Goal: Task Accomplishment & Management: Manage account settings

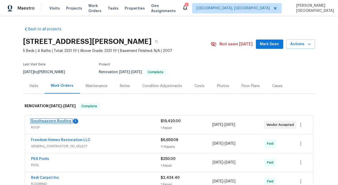
click at [53, 122] on link "Southeastern Roofing" at bounding box center [51, 121] width 40 height 4
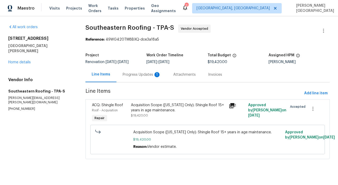
click at [137, 78] on div "Progress Updates 1" at bounding box center [142, 74] width 51 height 15
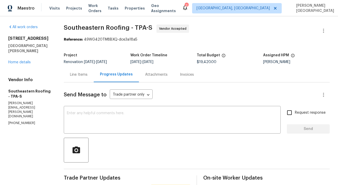
click at [18, 59] on div "11550 Biddeford Pl New Port Richey, FL 34654 Home details" at bounding box center [29, 50] width 43 height 29
click at [20, 62] on link "Home details" at bounding box center [19, 62] width 22 height 4
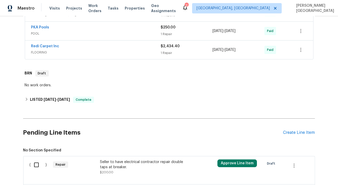
scroll to position [220, 0]
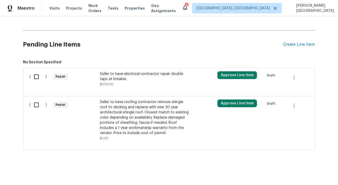
click at [104, 83] on span "$200.00" at bounding box center [106, 84] width 13 height 3
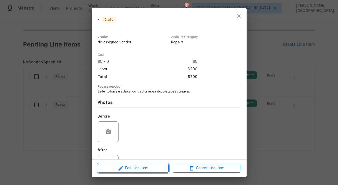
click at [116, 168] on span "Edit Line Item" at bounding box center [134, 168] width 68 height 6
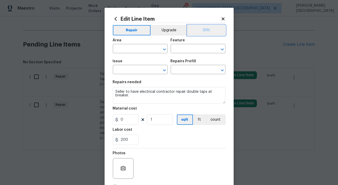
click at [207, 30] on button "BRN" at bounding box center [207, 30] width 38 height 10
click at [143, 49] on input "text" at bounding box center [133, 49] width 40 height 8
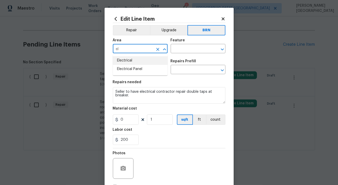
click at [141, 58] on li "Electrical" at bounding box center [140, 60] width 55 height 9
type input "Electrical"
click at [181, 54] on div "Area Electrical ​ Feature ​" at bounding box center [169, 45] width 113 height 21
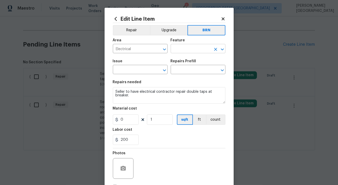
click at [181, 51] on input "text" at bounding box center [191, 49] width 40 height 8
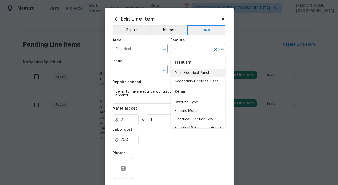
click at [185, 76] on li "Main Electrical Panel" at bounding box center [198, 73] width 55 height 9
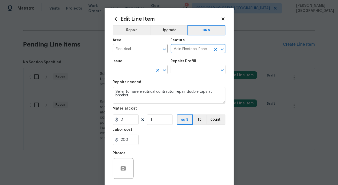
type input "Main Electrical Panel"
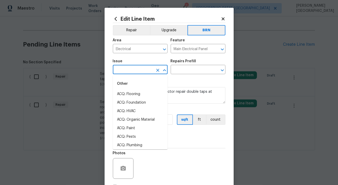
click at [135, 70] on input "text" at bounding box center [133, 70] width 40 height 8
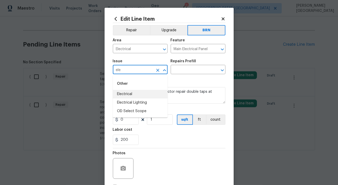
click at [135, 93] on li "Electrical" at bounding box center [140, 94] width 55 height 9
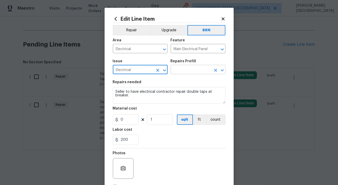
type input "Electrical"
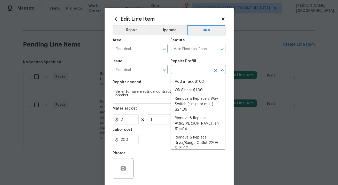
click at [181, 68] on input "text" at bounding box center [191, 70] width 40 height 8
click at [187, 87] on li "OD Select $1.00" at bounding box center [198, 90] width 55 height 9
type input "OD Select $1.00"
type textarea "Refer to the agreed upon scope document for further details."
type input "1"
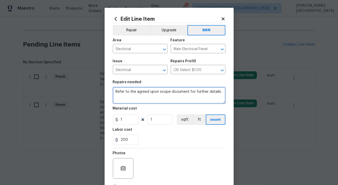
click at [135, 91] on textarea "Refer to the agreed upon scope document for further details." at bounding box center [169, 95] width 113 height 17
paste textarea "Seller to have electrical contractor repair double taps at breaker."
type textarea "Seller to have electrical contractor repair double taps at breaker."
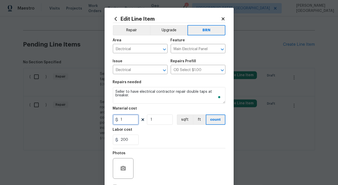
click at [124, 123] on input "1" at bounding box center [126, 119] width 26 height 10
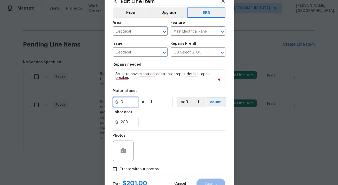
scroll to position [37, 0]
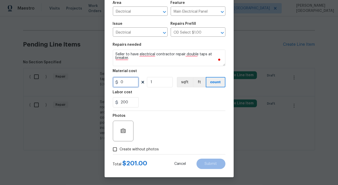
type input "0"
click at [125, 127] on button "button" at bounding box center [123, 131] width 12 height 12
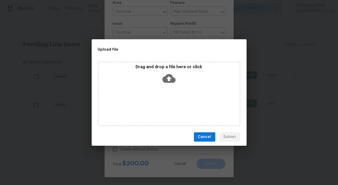
click at [172, 80] on icon at bounding box center [169, 78] width 13 height 9
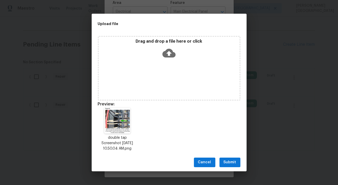
click at [227, 164] on span "Submit" at bounding box center [230, 162] width 13 height 6
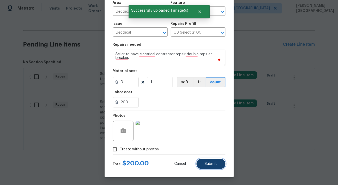
click at [216, 163] on span "Submit" at bounding box center [211, 164] width 12 height 4
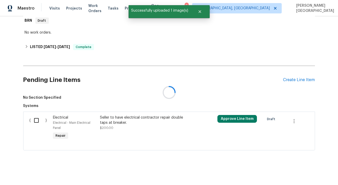
scroll to position [220, 0]
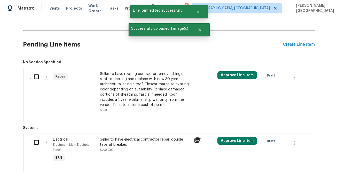
click at [33, 144] on input "checkbox" at bounding box center [38, 142] width 15 height 11
checkbox input "true"
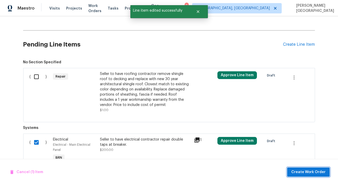
click at [307, 174] on span "Create Work Order" at bounding box center [309, 172] width 34 height 6
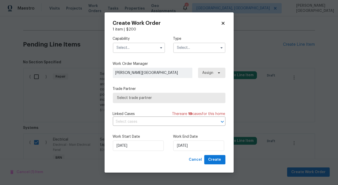
click at [145, 49] on input "text" at bounding box center [139, 48] width 52 height 10
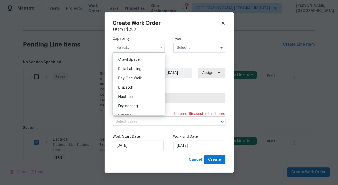
scroll to position [124, 0]
click at [135, 97] on div "Electrical" at bounding box center [139, 97] width 50 height 9
type input "Electrical"
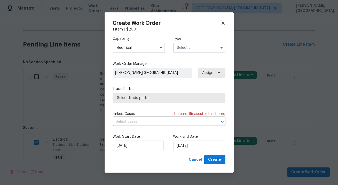
click at [187, 47] on input "text" at bounding box center [199, 48] width 52 height 10
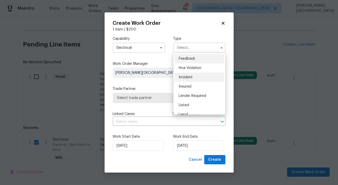
scroll to position [61, 0]
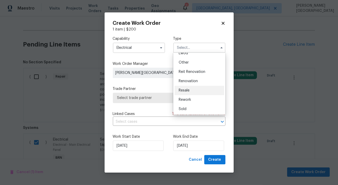
click at [186, 90] on span "Resale" at bounding box center [184, 91] width 11 height 4
type input "Resale"
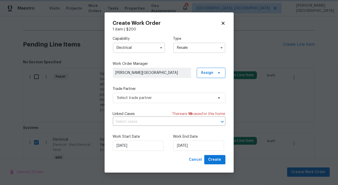
scroll to position [0, 0]
click at [149, 121] on input "text" at bounding box center [162, 122] width 98 height 8
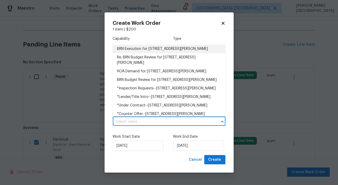
click at [142, 51] on li "BRN Execution for 11550 Biddeford Pl, New Port Richey, FL 34654" at bounding box center [169, 49] width 113 height 9
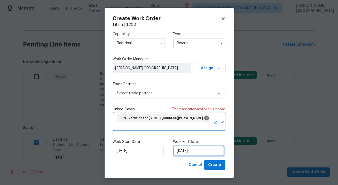
click at [186, 149] on input "9/25/2025" at bounding box center [198, 151] width 51 height 10
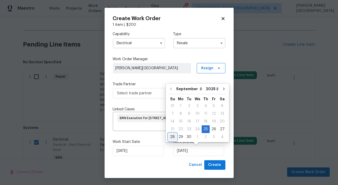
click at [173, 136] on div "28" at bounding box center [173, 136] width 8 height 7
type input "9/28/2025"
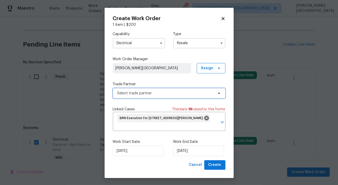
click at [144, 89] on span "Select trade partner" at bounding box center [169, 93] width 113 height 10
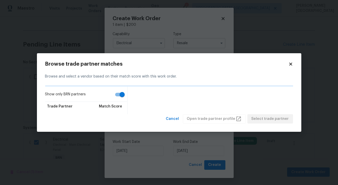
click at [120, 94] on input "Show only BRN partners" at bounding box center [122, 95] width 29 height 10
checkbox input "false"
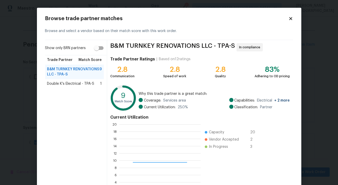
scroll to position [72, 81]
click at [96, 80] on div "Double K's Electrical - TPA-S 1" at bounding box center [74, 83] width 59 height 9
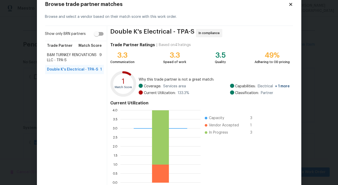
scroll to position [43, 0]
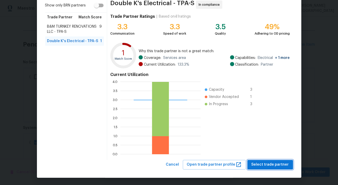
click at [260, 162] on span "Select trade partner" at bounding box center [270, 165] width 37 height 6
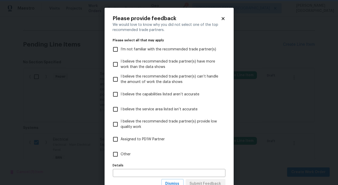
scroll to position [19, 0]
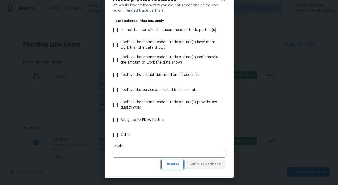
click at [176, 163] on span "Dismiss" at bounding box center [173, 164] width 14 height 6
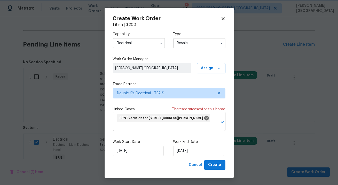
scroll to position [0, 0]
click at [219, 168] on span "Create" at bounding box center [215, 165] width 13 height 6
checkbox input "false"
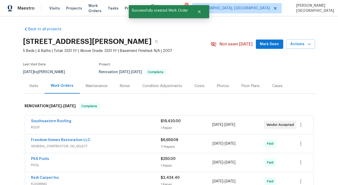
scroll to position [57, 0]
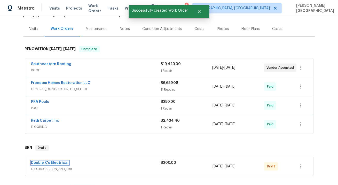
click at [51, 163] on link "Double K's Electrical" at bounding box center [49, 163] width 37 height 4
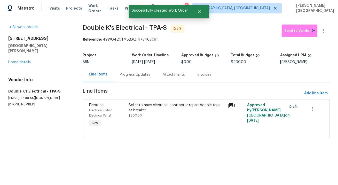
click at [131, 79] on div "Progress Updates" at bounding box center [135, 74] width 43 height 15
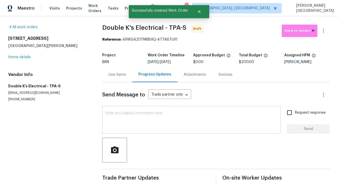
click at [108, 123] on textarea at bounding box center [191, 120] width 172 height 18
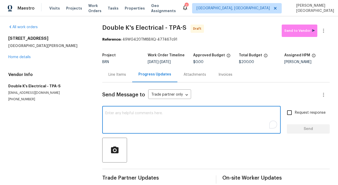
paste textarea "This is Isabel from Opendoor. Please confirm receipt of the work order due on 0…"
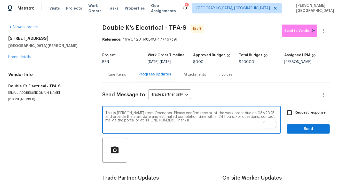
click at [242, 114] on textarea "This is Isabel from Opendoor. Please confirm receipt of the work order due on 0…" at bounding box center [191, 120] width 172 height 18
type textarea "This is Isabel from Opendoor. Please confirm receipt of the work order due on 0…"
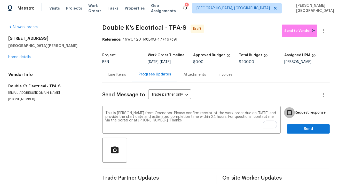
click at [291, 113] on input "Request response" at bounding box center [289, 112] width 11 height 11
checkbox input "true"
click at [297, 126] on span "Send" at bounding box center [308, 129] width 35 height 6
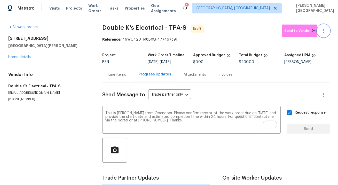
click at [326, 29] on icon "button" at bounding box center [324, 31] width 6 height 6
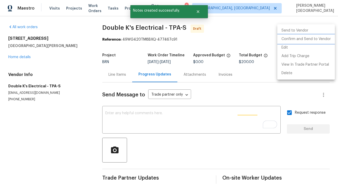
click at [319, 36] on li "Confirm and Send to Vendor" at bounding box center [307, 39] width 58 height 9
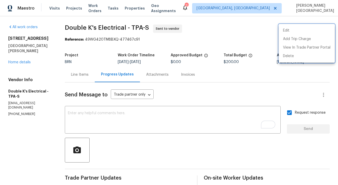
click at [16, 61] on div at bounding box center [169, 92] width 338 height 185
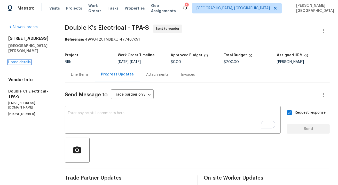
click at [16, 61] on link "Home details" at bounding box center [19, 62] width 22 height 4
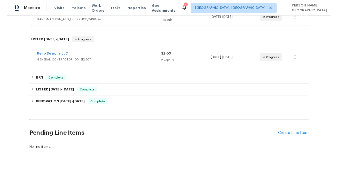
scroll to position [113, 0]
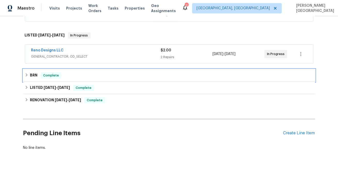
click at [30, 76] on h6 "BRN" at bounding box center [33, 75] width 7 height 6
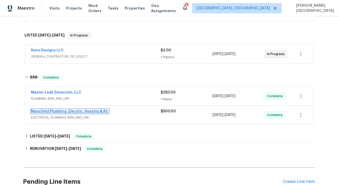
click at [88, 111] on link "Mansfield Plumbing, Electric, Heating & Air" at bounding box center [69, 112] width 77 height 4
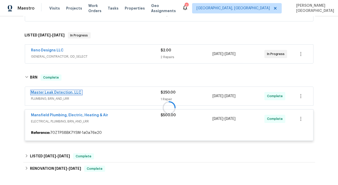
click at [63, 93] on link "Master Leak Detection, LLC" at bounding box center [56, 93] width 50 height 4
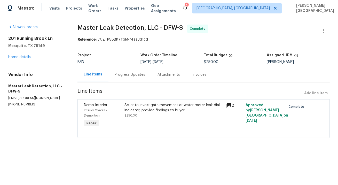
click at [207, 73] on div "Invoices" at bounding box center [200, 74] width 14 height 5
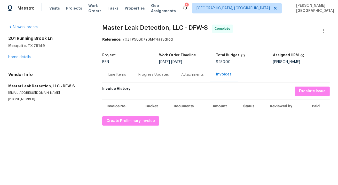
click at [133, 126] on div "All work orders 201 Running Brook Ln Mesquite, TX 75149 Home details Vendor Inf…" at bounding box center [169, 75] width 338 height 118
click at [131, 123] on span "Create Preliminary Invoice" at bounding box center [130, 121] width 49 height 6
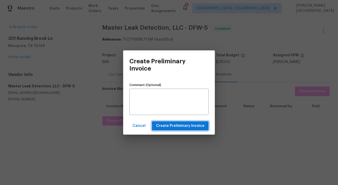
click at [182, 127] on span "Create Preliminary Invoice" at bounding box center [180, 126] width 49 height 6
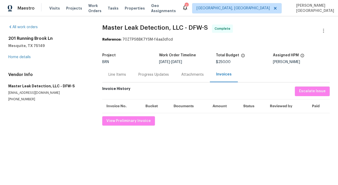
click at [108, 28] on span "Master Leak Detection, LLC - DFW-S" at bounding box center [155, 28] width 106 height 6
click at [161, 27] on span "Master Leak Detection, LLC - DFW-S" at bounding box center [155, 28] width 106 height 6
copy span "Master Leak Detection"
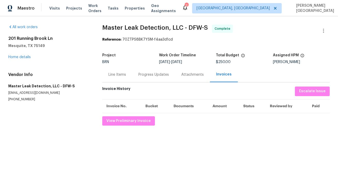
click at [121, 78] on div "Line Items" at bounding box center [117, 74] width 30 height 15
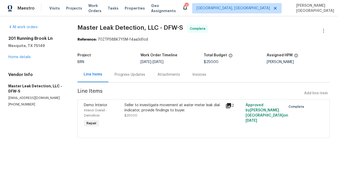
click at [178, 114] on div "Seller to investigate movement at water meter leak dial indicator, provide find…" at bounding box center [174, 111] width 98 height 16
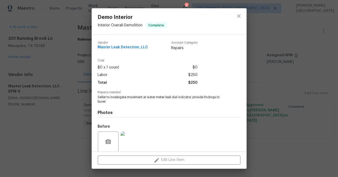
click at [147, 97] on span "Seller to investigate movement at water meter leak dial indicator, provide find…" at bounding box center [162, 99] width 128 height 9
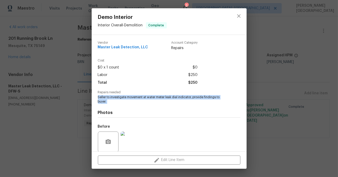
click at [147, 97] on span "Seller to investigate movement at water meter leak dial indicator, provide find…" at bounding box center [162, 99] width 128 height 9
copy span "Seller to investigate movement at water meter leak dial indicator, provide find…"
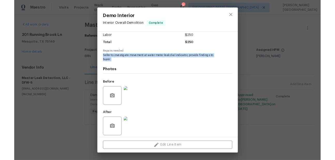
scroll to position [40, 0]
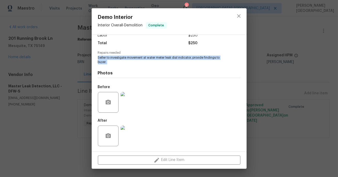
click at [124, 103] on img at bounding box center [131, 102] width 21 height 21
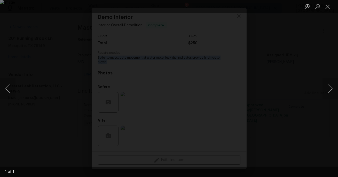
click at [278, 133] on img "Lightbox" at bounding box center [169, 88] width 338 height 177
click at [307, 135] on div "Lightbox" at bounding box center [169, 88] width 338 height 177
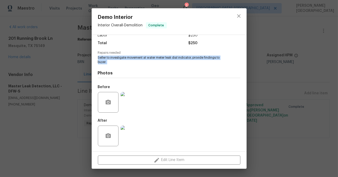
click at [132, 137] on img at bounding box center [131, 136] width 21 height 21
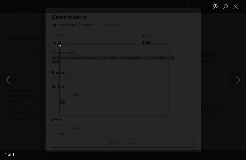
click at [214, 67] on div "Lightbox" at bounding box center [123, 80] width 246 height 160
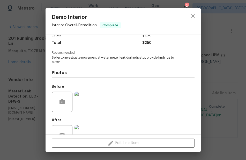
click at [221, 65] on div "Demo Interior Interior Overall - Demolition Complete Vendor Master Leak Detecti…" at bounding box center [123, 80] width 246 height 160
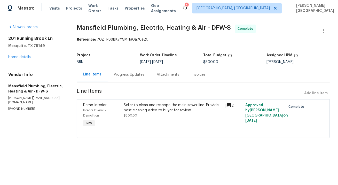
click at [197, 82] on div "Line Items Progress Updates Attachments Invoices" at bounding box center [203, 75] width 253 height 16
click at [198, 76] on div "Invoices" at bounding box center [199, 74] width 14 height 5
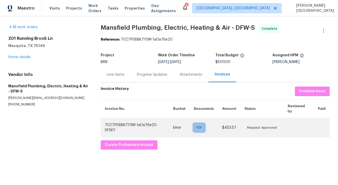
click at [201, 127] on span "PDF" at bounding box center [200, 127] width 7 height 5
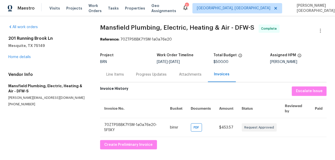
click at [107, 29] on span "Mansfield Plumbing, Electric, Heating & Air - DFW-S" at bounding box center [177, 28] width 154 height 6
click at [209, 25] on span "Mansfield Plumbing, Electric, Heating & Air - DFW-S" at bounding box center [177, 28] width 154 height 6
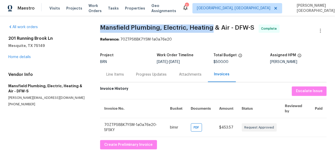
click at [209, 26] on span "Mansfield Plumbing, Electric, Heating & Air - DFW-S" at bounding box center [177, 28] width 154 height 6
copy span "Mansfield Plumbing, Electric, Heating"
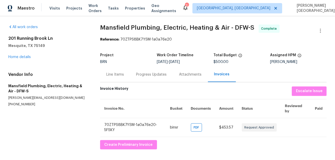
click at [106, 73] on div "Line Items" at bounding box center [115, 74] width 30 height 15
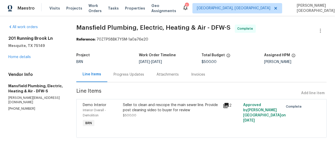
click at [157, 107] on div "Seller to clean and rescope the main sewer line. Provide post cleaning video to…" at bounding box center [171, 108] width 97 height 10
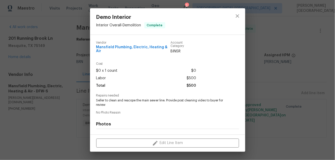
click at [152, 99] on span "Seller to clean and rescope the main sewer line. Provide post cleaning video to…" at bounding box center [160, 102] width 128 height 9
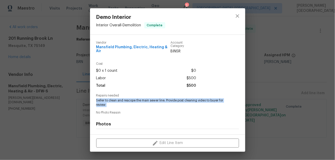
click at [152, 99] on span "Seller to clean and rescope the main sewer line. Provide post cleaning video to…" at bounding box center [160, 102] width 128 height 9
copy span "Seller to clean and rescope the main sewer line. Provide post cleaning video to…"
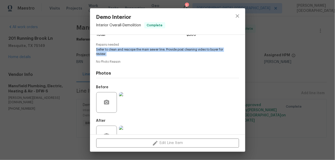
scroll to position [68, 0]
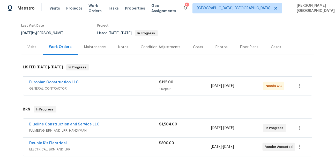
scroll to position [39, 0]
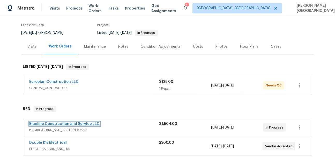
click at [45, 125] on link "Blueline Construction and Service LLC" at bounding box center [64, 124] width 70 height 4
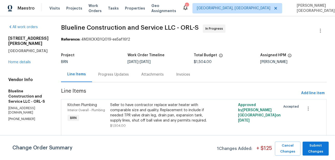
click at [128, 78] on div "Progress Updates" at bounding box center [113, 74] width 43 height 15
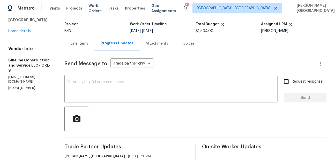
scroll to position [67, 0]
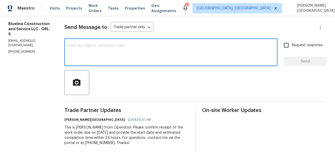
click at [90, 45] on textarea at bounding box center [170, 53] width 207 height 18
paste textarea "Thank you for accepting the WO. Could you please update on the timeline?"
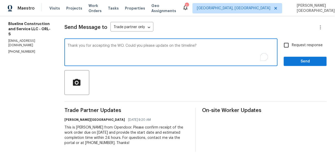
type textarea "Thank you for accepting the WO. Could you please update on the timeline?"
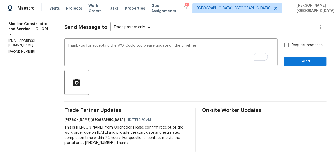
click at [290, 40] on div "Send Message to Trade partner only Trade partner only ​ Thank you for accepting…" at bounding box center [195, 83] width 262 height 137
click at [286, 41] on input "Request response" at bounding box center [286, 45] width 11 height 11
checkbox input "true"
click at [291, 61] on span "Send" at bounding box center [305, 61] width 35 height 6
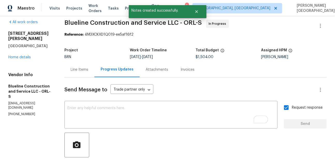
scroll to position [0, 0]
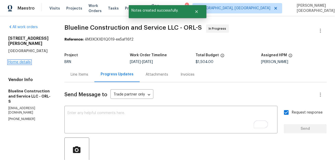
click at [29, 60] on link "Home details" at bounding box center [19, 62] width 22 height 4
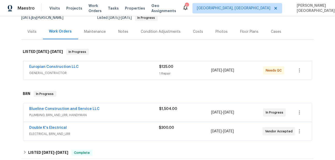
scroll to position [126, 0]
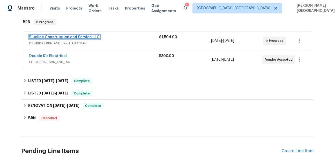
click at [71, 35] on link "Blueline Construction and Service LLC" at bounding box center [64, 37] width 70 height 4
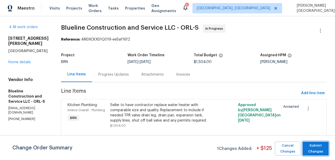
click at [316, 145] on span "Submit Changes" at bounding box center [315, 149] width 21 height 12
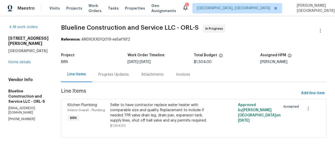
click at [110, 77] on div "Progress Updates" at bounding box center [113, 74] width 43 height 15
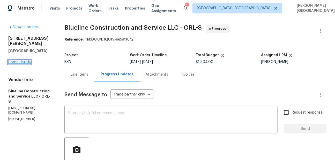
click at [27, 60] on link "Home details" at bounding box center [19, 62] width 22 height 4
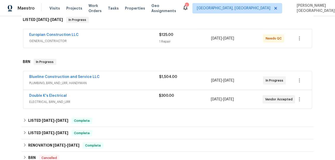
scroll to position [120, 0]
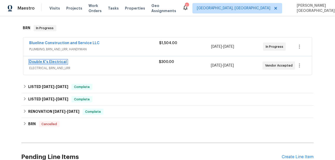
click at [63, 61] on link "Double K's Electrical" at bounding box center [47, 62] width 37 height 4
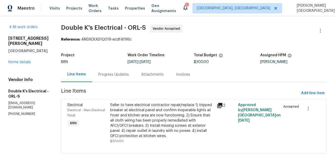
click at [129, 76] on div "Progress Updates" at bounding box center [113, 74] width 30 height 5
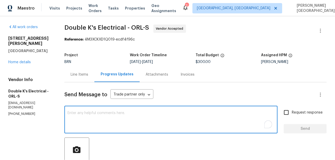
click at [127, 122] on textarea "To enrich screen reader interactions, please activate Accessibility in Grammarl…" at bounding box center [170, 120] width 207 height 18
paste textarea "Thank you for accepting the WO. Could you please update on the timeline?"
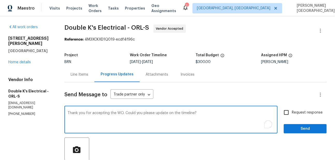
type textarea "Thank you for accepting the WO. Could you please update on the timeline?"
click at [288, 112] on input "Request response" at bounding box center [286, 112] width 11 height 11
checkbox input "true"
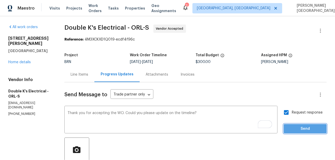
click at [295, 126] on span "Send" at bounding box center [305, 129] width 35 height 6
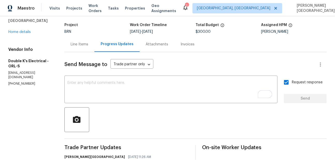
scroll to position [23, 0]
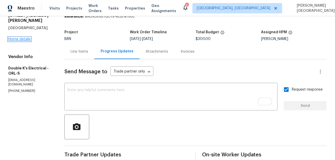
click at [27, 37] on link "Home details" at bounding box center [19, 39] width 22 height 4
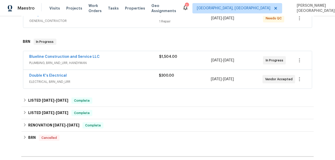
scroll to position [102, 0]
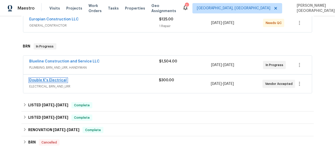
click at [57, 81] on link "Double K's Electrical" at bounding box center [47, 81] width 37 height 4
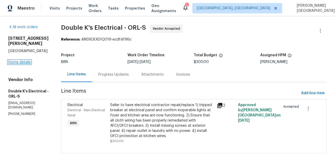
click at [24, 60] on link "Home details" at bounding box center [19, 62] width 22 height 4
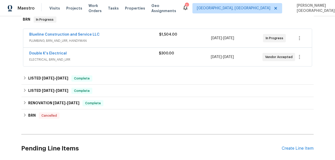
scroll to position [124, 0]
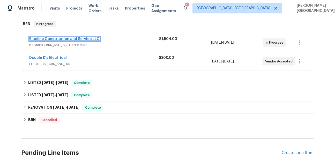
click at [60, 39] on link "Blueline Construction and Service LLC" at bounding box center [64, 39] width 70 height 4
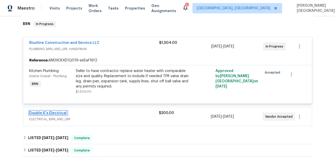
click at [44, 112] on link "Double K's Electrical" at bounding box center [47, 113] width 37 height 4
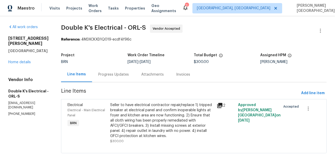
click at [117, 75] on div "Progress Updates" at bounding box center [113, 74] width 30 height 5
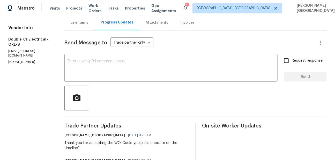
scroll to position [93, 0]
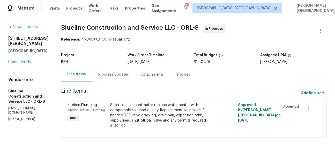
click at [186, 79] on div "Invoices" at bounding box center [183, 74] width 26 height 15
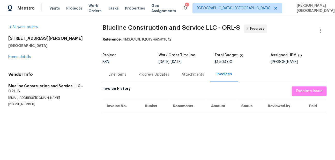
click at [146, 74] on div "Progress Updates" at bounding box center [154, 74] width 30 height 5
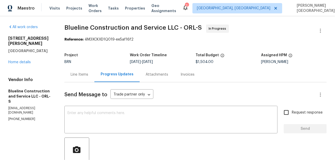
click at [82, 28] on span "Blueline Construction and Service LLC - ORL-S" at bounding box center [132, 28] width 137 height 6
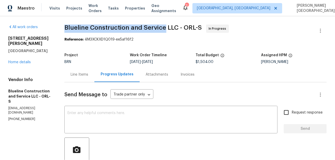
click at [148, 27] on span "Blueline Construction and Service LLC - ORL-S" at bounding box center [132, 28] width 137 height 6
copy span "Blueline Construction and Service"
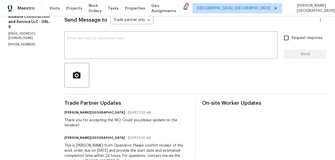
scroll to position [85, 0]
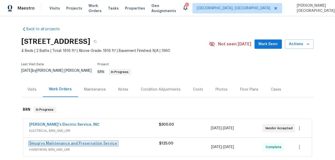
click at [51, 142] on link "Smugrys Maintenance and Preservation Service" at bounding box center [73, 144] width 88 height 4
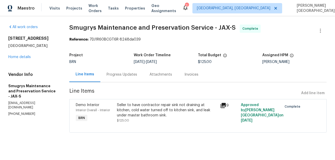
click at [126, 74] on div "Progress Updates" at bounding box center [121, 74] width 30 height 5
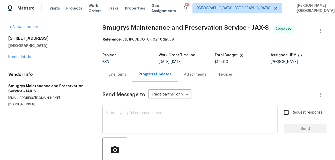
click at [126, 121] on textarea at bounding box center [189, 120] width 169 height 18
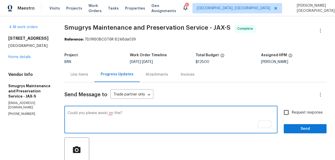
type textarea "Could you please assist on this?"
click at [302, 112] on span "Request response" at bounding box center [307, 112] width 31 height 5
click at [292, 112] on input "Request response" at bounding box center [286, 112] width 11 height 11
checkbox input "true"
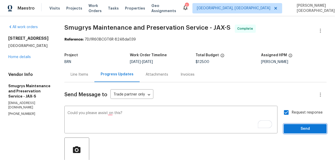
click at [302, 126] on span "Send" at bounding box center [305, 129] width 35 height 6
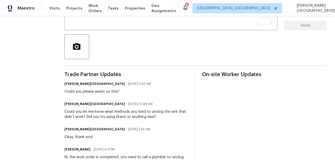
scroll to position [103, 0]
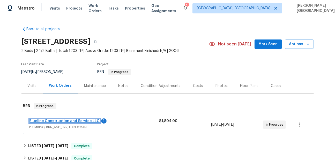
click at [70, 122] on link "Blueline Construction and Service LLC" at bounding box center [64, 121] width 70 height 4
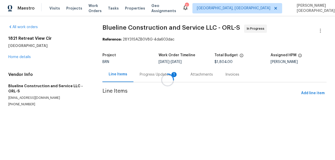
click at [139, 75] on div at bounding box center [167, 80] width 335 height 160
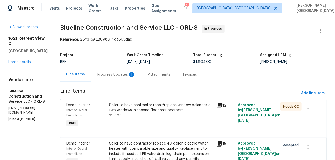
click at [134, 76] on div "1" at bounding box center [131, 74] width 5 height 5
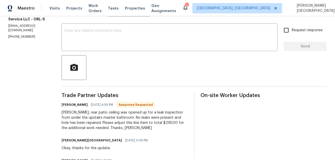
scroll to position [89, 0]
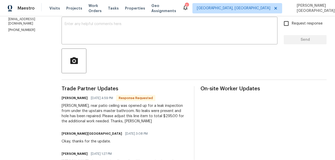
click at [166, 114] on div "[PERSON_NAME], rear patio ceiling was opened up for a leak inspection from unde…" at bounding box center [125, 113] width 126 height 21
copy div "295.00"
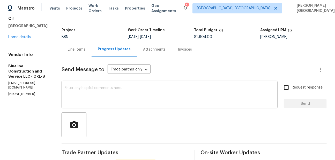
scroll to position [0, 0]
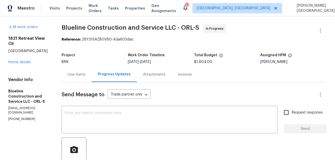
click at [85, 74] on div "Line Items" at bounding box center [77, 74] width 18 height 5
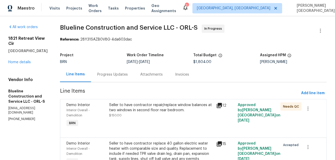
click at [138, 118] on div "Seller to have contractor repair/replace window balances at two windows in seco…" at bounding box center [161, 111] width 104 height 16
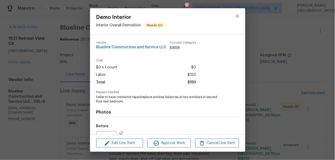
click at [124, 139] on div "Edit Line Item Approve Work Cancel Line Item" at bounding box center [167, 143] width 155 height 17
click at [125, 144] on span "Edit Line Item" at bounding box center [120, 143] width 44 height 6
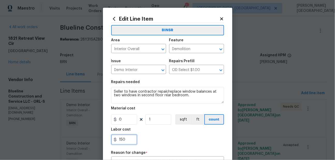
click at [124, 139] on input "150" at bounding box center [124, 140] width 26 height 10
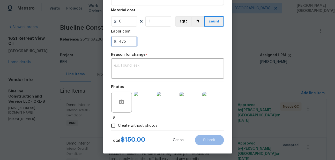
scroll to position [100, 0]
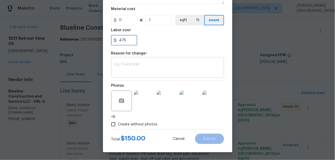
type input "475"
click at [125, 74] on div "x ​" at bounding box center [167, 67] width 113 height 19
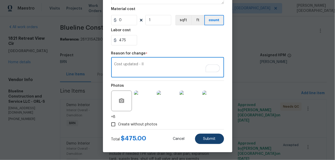
type textarea "Cost updated - II"
click at [214, 136] on button "Submit" at bounding box center [209, 139] width 29 height 10
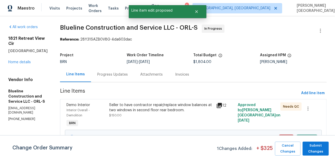
scroll to position [0, 0]
click at [317, 146] on button "Submit Changes" at bounding box center [315, 149] width 26 height 14
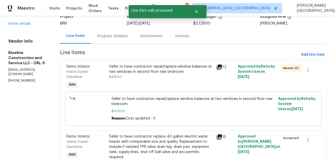
scroll to position [1, 0]
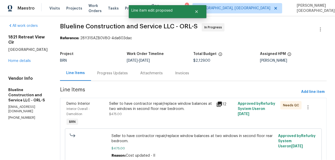
click at [115, 68] on div "Progress Updates" at bounding box center [112, 73] width 43 height 15
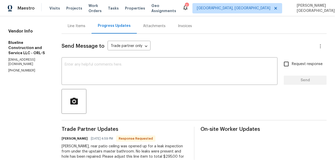
scroll to position [51, 0]
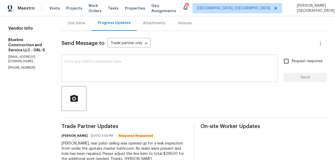
click at [91, 68] on textarea at bounding box center [170, 69] width 210 height 18
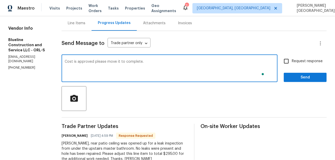
type textarea "Cost is approved please move it to complete."
click at [288, 65] on input "Request response" at bounding box center [286, 61] width 11 height 11
checkbox input "true"
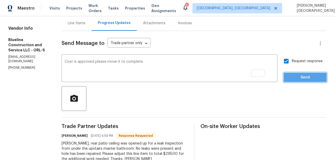
click at [294, 79] on span "Send" at bounding box center [305, 77] width 35 height 6
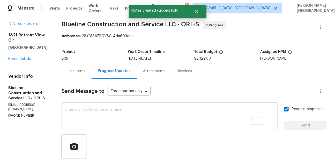
scroll to position [0, 0]
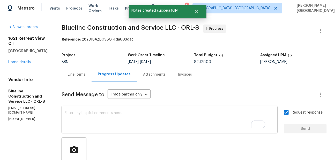
click at [83, 27] on span "Blueline Construction and Service LLC - ORL-S" at bounding box center [130, 28] width 137 height 6
click at [107, 26] on span "Blueline Construction and Service LLC - ORL-S" at bounding box center [130, 28] width 137 height 6
copy span "Blueline Construction"
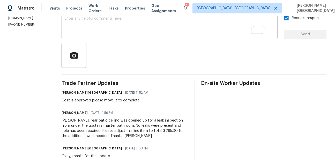
scroll to position [115, 0]
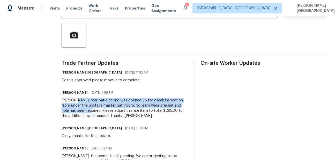
drag, startPoint x: 82, startPoint y: 100, endPoint x: 103, endPoint y: 110, distance: 22.8
click at [103, 110] on div "[PERSON_NAME], rear patio ceiling was opened up for a leak inspection from unde…" at bounding box center [125, 108] width 126 height 21
copy div "rear patio ceiling was opened up for a leak inspection from under the upstairs …"
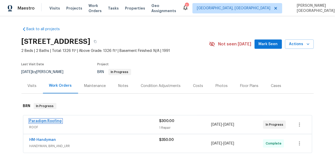
click at [51, 120] on link "Paradigm Roofing" at bounding box center [45, 121] width 32 height 4
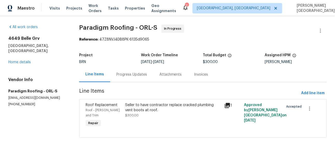
click at [136, 75] on div "Progress Updates" at bounding box center [131, 74] width 30 height 5
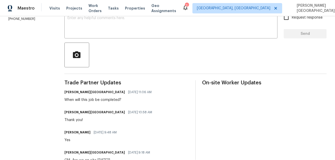
scroll to position [28, 0]
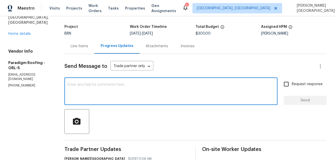
click at [111, 85] on textarea at bounding box center [170, 92] width 207 height 18
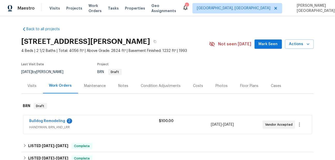
click at [56, 119] on span "Bulldog Remodeling" at bounding box center [47, 121] width 36 height 5
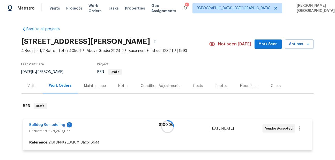
click at [58, 124] on div at bounding box center [167, 127] width 292 height 58
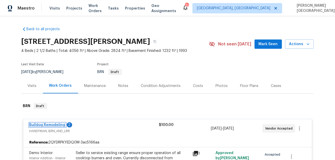
click at [60, 126] on link "Bulldog Remodeling" at bounding box center [47, 125] width 36 height 4
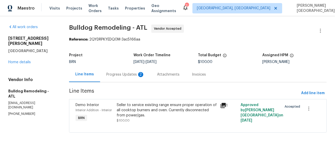
click at [127, 73] on div "Progress Updates 2" at bounding box center [125, 74] width 38 height 5
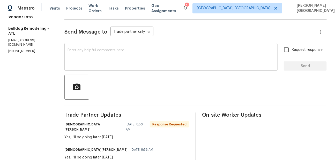
scroll to position [60, 0]
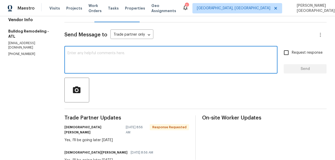
click at [98, 61] on textarea at bounding box center [170, 60] width 207 height 18
type textarea "Okay, thank you!"
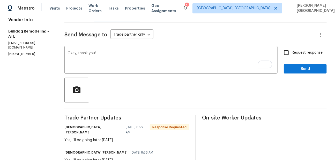
click at [295, 56] on label "Request response" at bounding box center [302, 52] width 42 height 11
click at [292, 56] on input "Request response" at bounding box center [286, 52] width 11 height 11
checkbox input "true"
click at [296, 74] on div "Send Message to Trade partner only Trade partner only ​ Okay, thank you! x ​ Re…" at bounding box center [195, 126] width 262 height 208
click at [296, 69] on span "Send" at bounding box center [305, 69] width 35 height 6
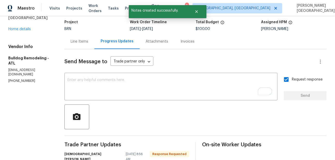
scroll to position [0, 0]
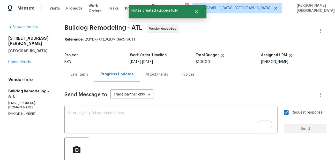
click at [78, 28] on span "Bulldog Remodeling - ATL" at bounding box center [103, 28] width 78 height 6
click at [113, 28] on span "Bulldog Remodeling - ATL" at bounding box center [103, 28] width 78 height 6
copy span "Bulldog Remodeling"
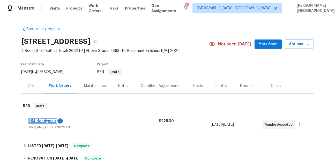
click at [52, 120] on link "HM-Handyman" at bounding box center [42, 121] width 27 height 4
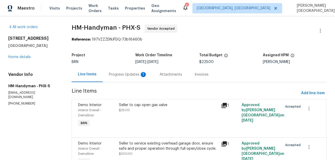
click at [130, 76] on div "Progress Updates 1" at bounding box center [128, 74] width 38 height 5
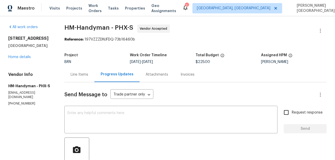
click at [130, 76] on div "Progress Updates" at bounding box center [117, 74] width 33 height 5
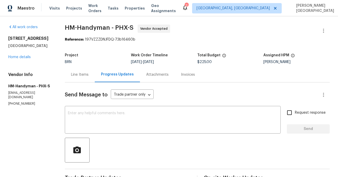
scroll to position [9, 0]
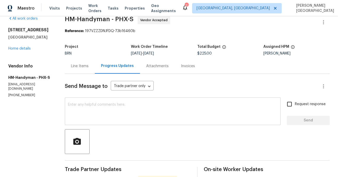
click at [82, 114] on textarea at bounding box center [173, 112] width 210 height 18
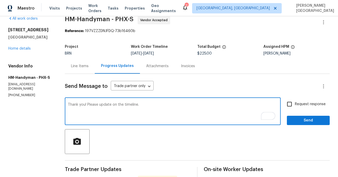
type textarea "Thank you! Please update on the timeline."
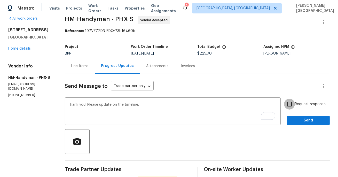
click at [294, 103] on input "Request response" at bounding box center [289, 104] width 11 height 11
checkbox input "true"
click at [296, 119] on span "Send" at bounding box center [308, 120] width 35 height 6
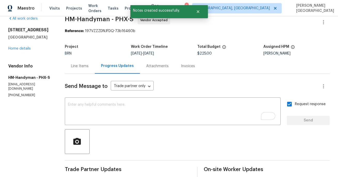
click at [74, 21] on span "HM-Handyman - PHX-S" at bounding box center [99, 19] width 69 height 6
click at [85, 21] on span "HM-Handyman - PHX-S" at bounding box center [99, 19] width 69 height 6
copy span "HM-Handyman"
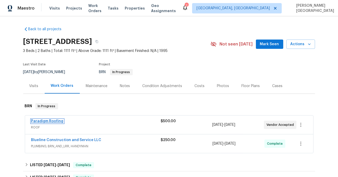
click at [45, 121] on link "Paradigm Roofing" at bounding box center [47, 121] width 32 height 4
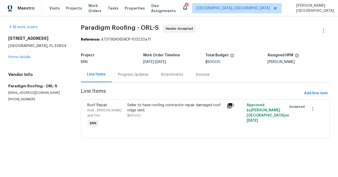
click at [120, 77] on div "Progress Updates" at bounding box center [133, 74] width 43 height 15
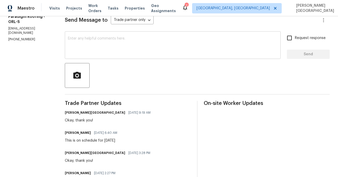
scroll to position [78, 0]
